Goal: Find specific page/section: Find specific page/section

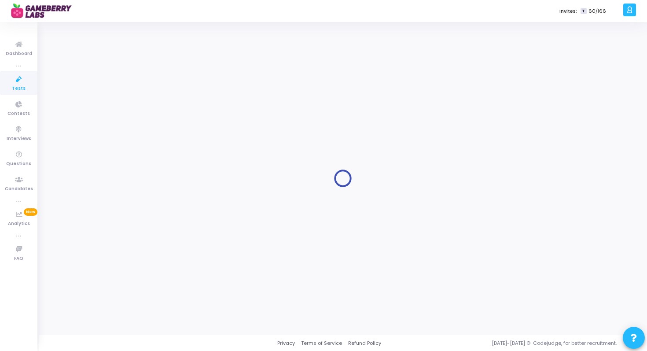
click at [12, 78] on icon at bounding box center [19, 79] width 18 height 11
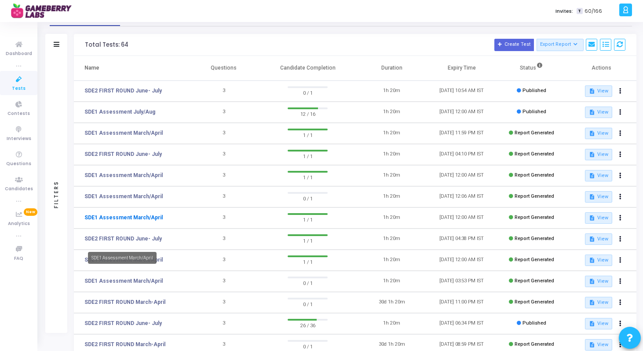
scroll to position [29, 0]
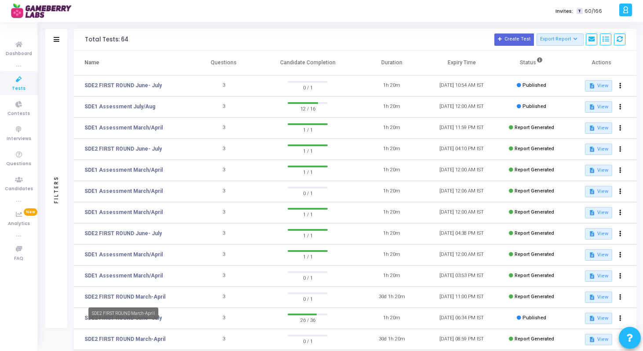
click at [88, 318] on mat-tooltip-component "SDE2 FIRST ROUND March-April" at bounding box center [123, 313] width 82 height 24
click at [121, 316] on link "SDE2 FIRST ROUND June- July" at bounding box center [122, 318] width 77 height 8
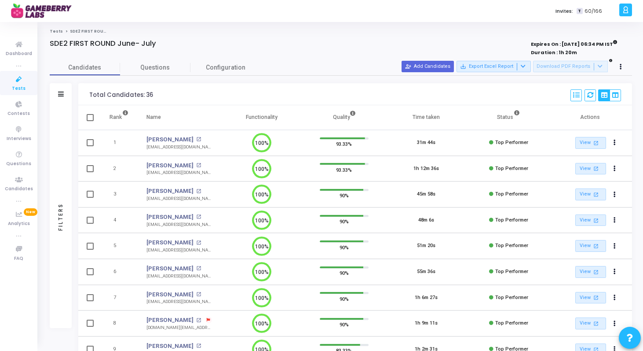
click at [59, 97] on div at bounding box center [61, 94] width 6 height 7
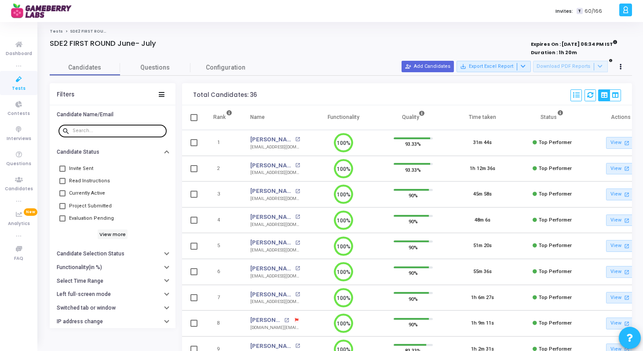
click at [120, 132] on input "text" at bounding box center [118, 130] width 91 height 5
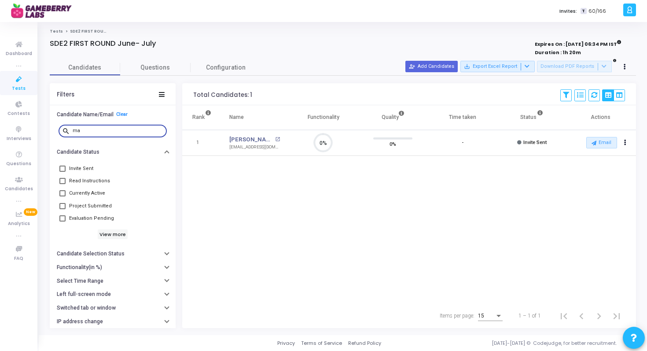
type input "m"
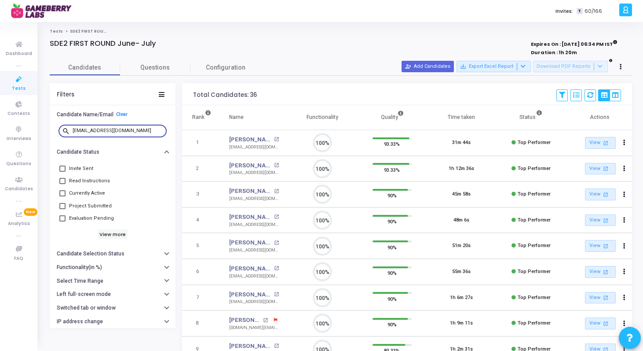
scroll to position [18, 22]
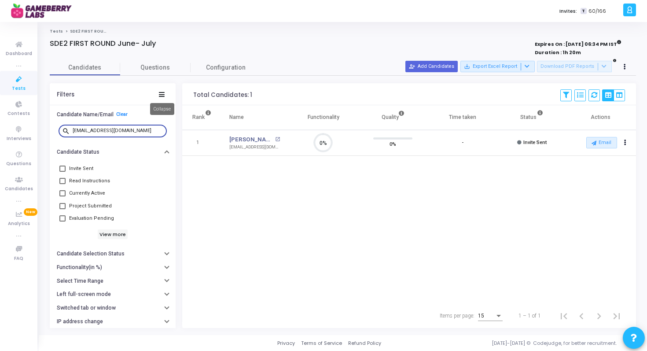
paste input "sainithin12"
type input "[EMAIL_ADDRESS][DOMAIN_NAME]"
click at [321, 202] on div "Rank Name Functionality Quality Time taken Status Actions 1 [PERSON_NAME] open_…" at bounding box center [409, 204] width 454 height 198
click at [20, 83] on icon at bounding box center [19, 79] width 18 height 11
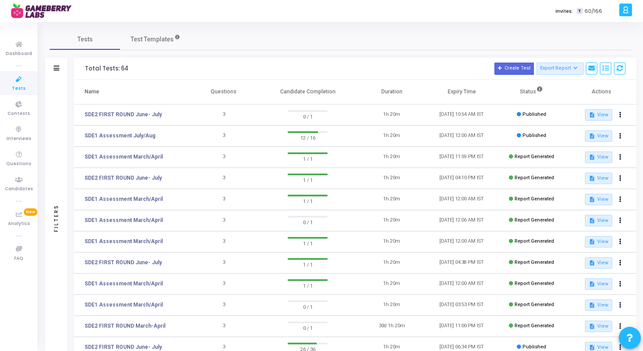
click at [20, 83] on icon at bounding box center [19, 79] width 18 height 11
